Goal: Information Seeking & Learning: Learn about a topic

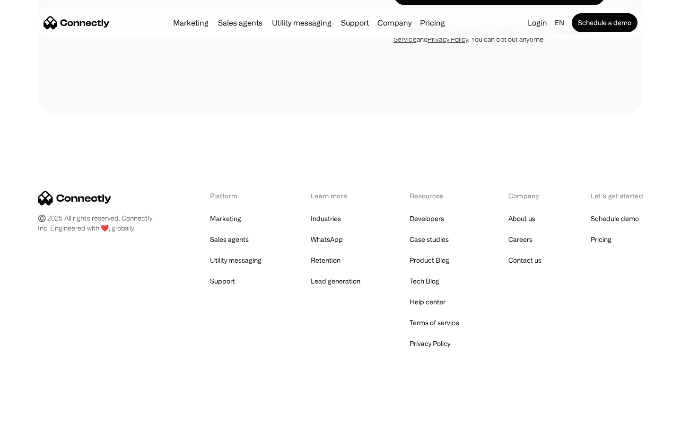
scroll to position [382, 0]
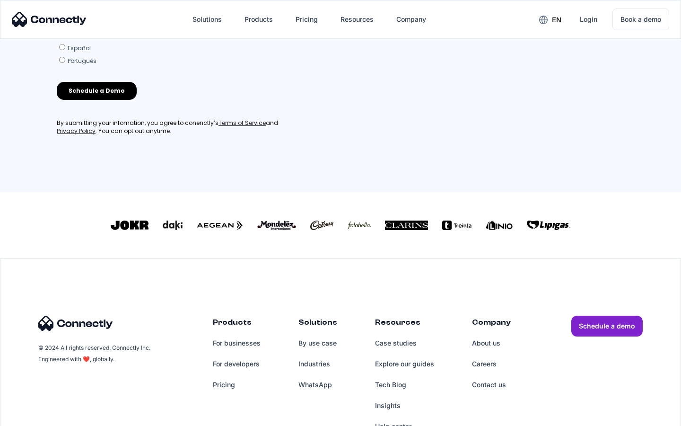
scroll to position [407, 0]
